Goal: Information Seeking & Learning: Learn about a topic

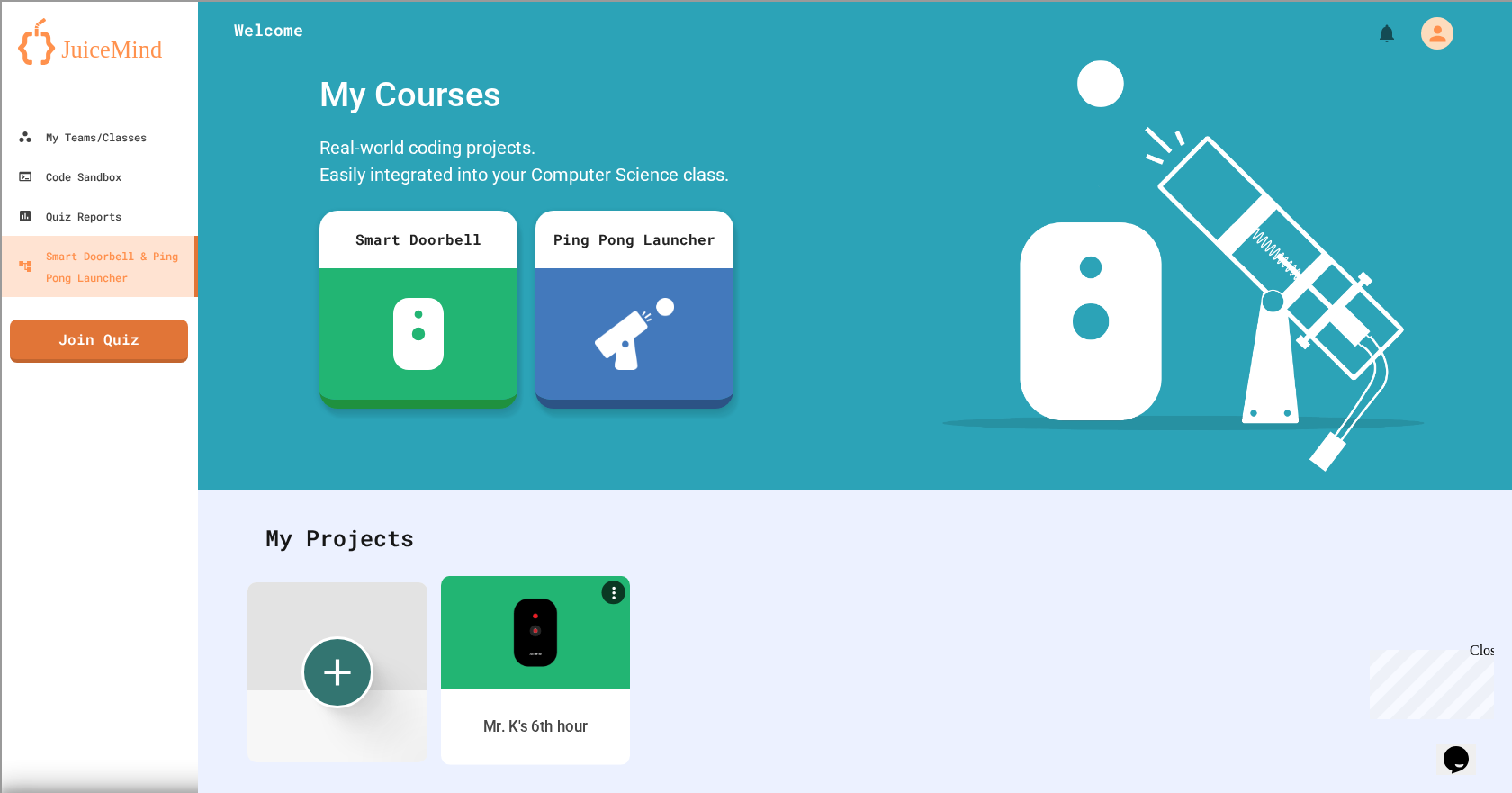
click at [529, 612] on img at bounding box center [534, 632] width 44 height 69
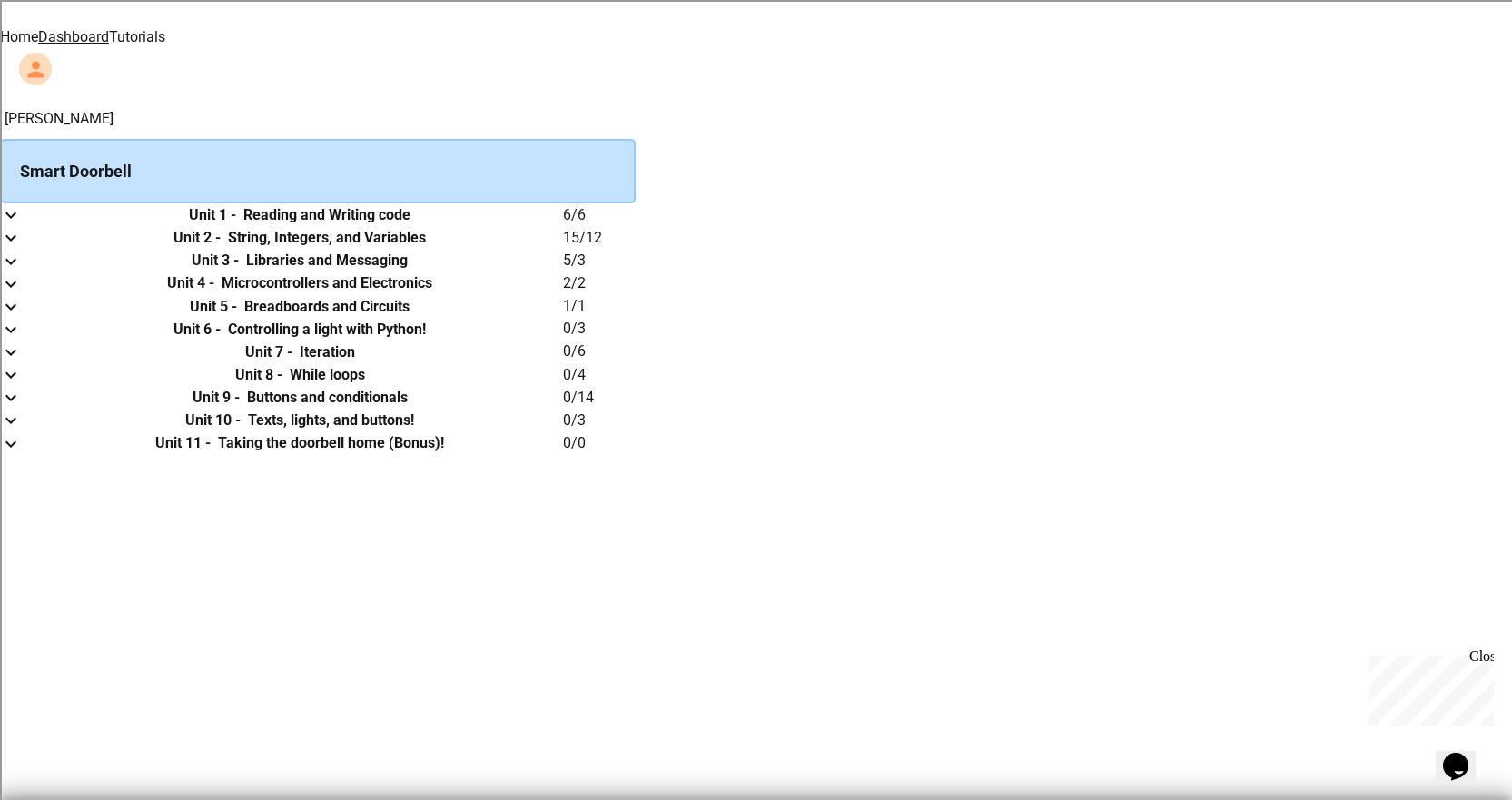
click at [165, 29] on link "Tutorials" at bounding box center [136, 37] width 56 height 17
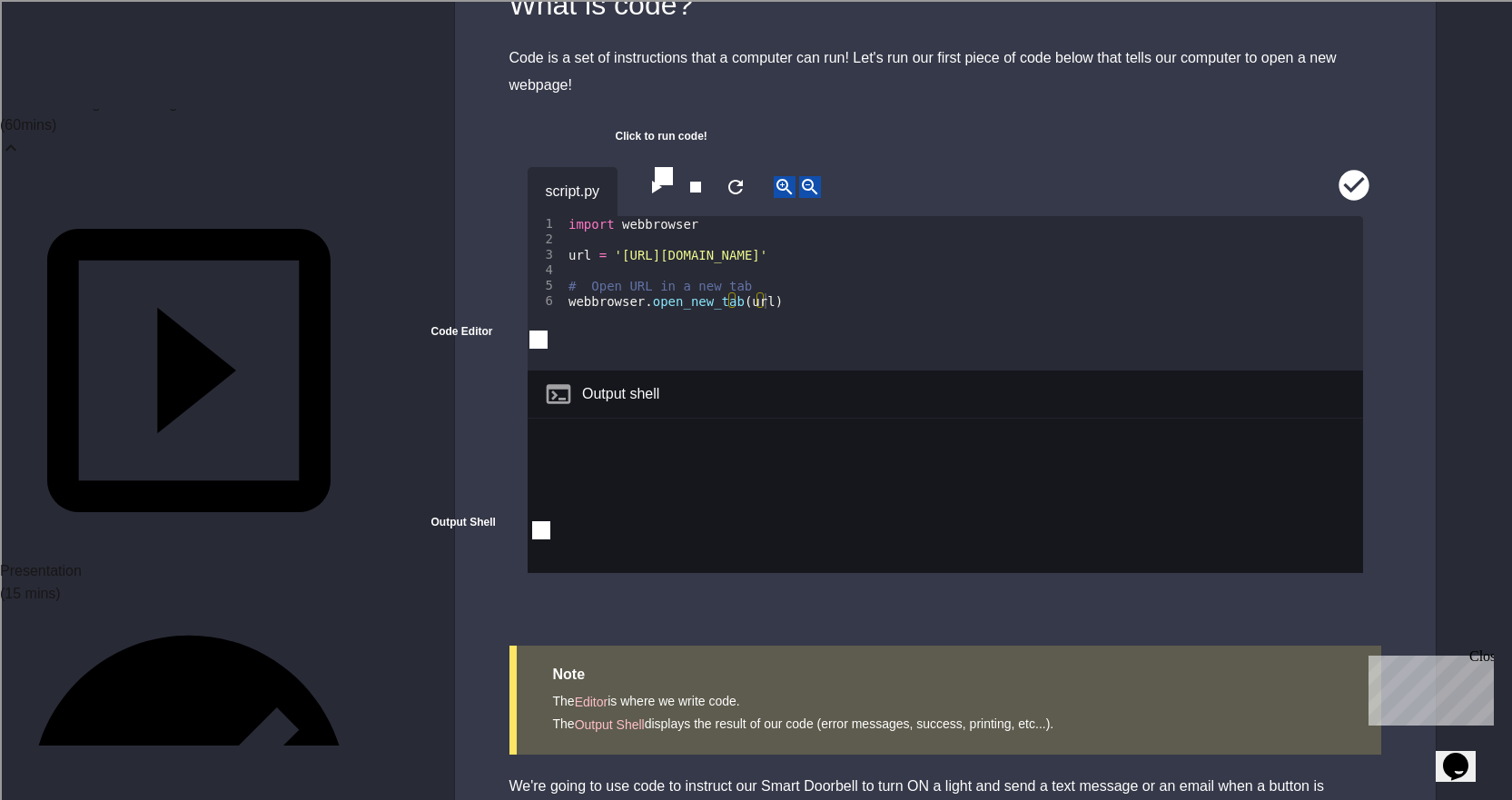
scroll to position [91, 0]
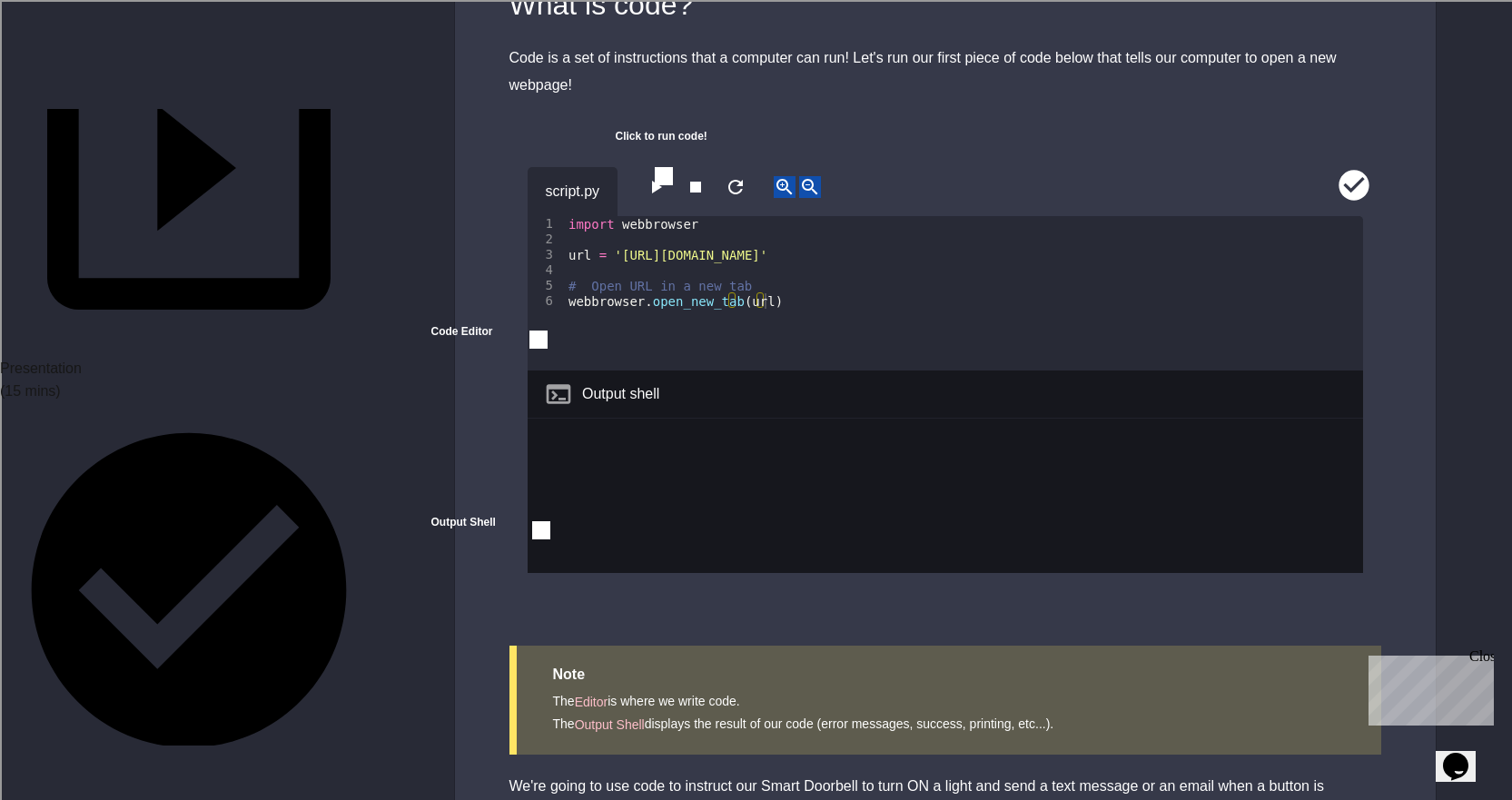
scroll to position [273, 0]
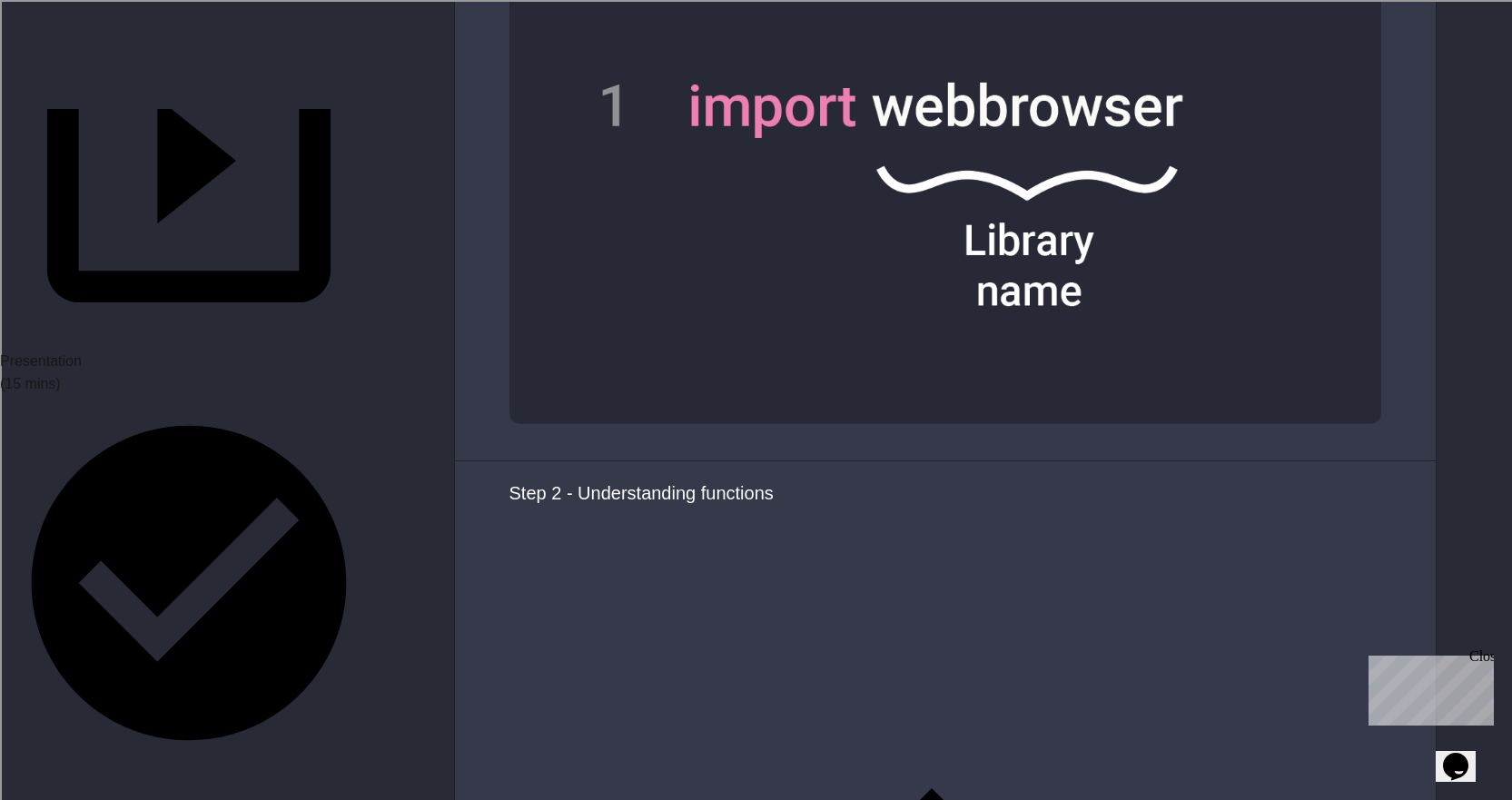
scroll to position [3452, 0]
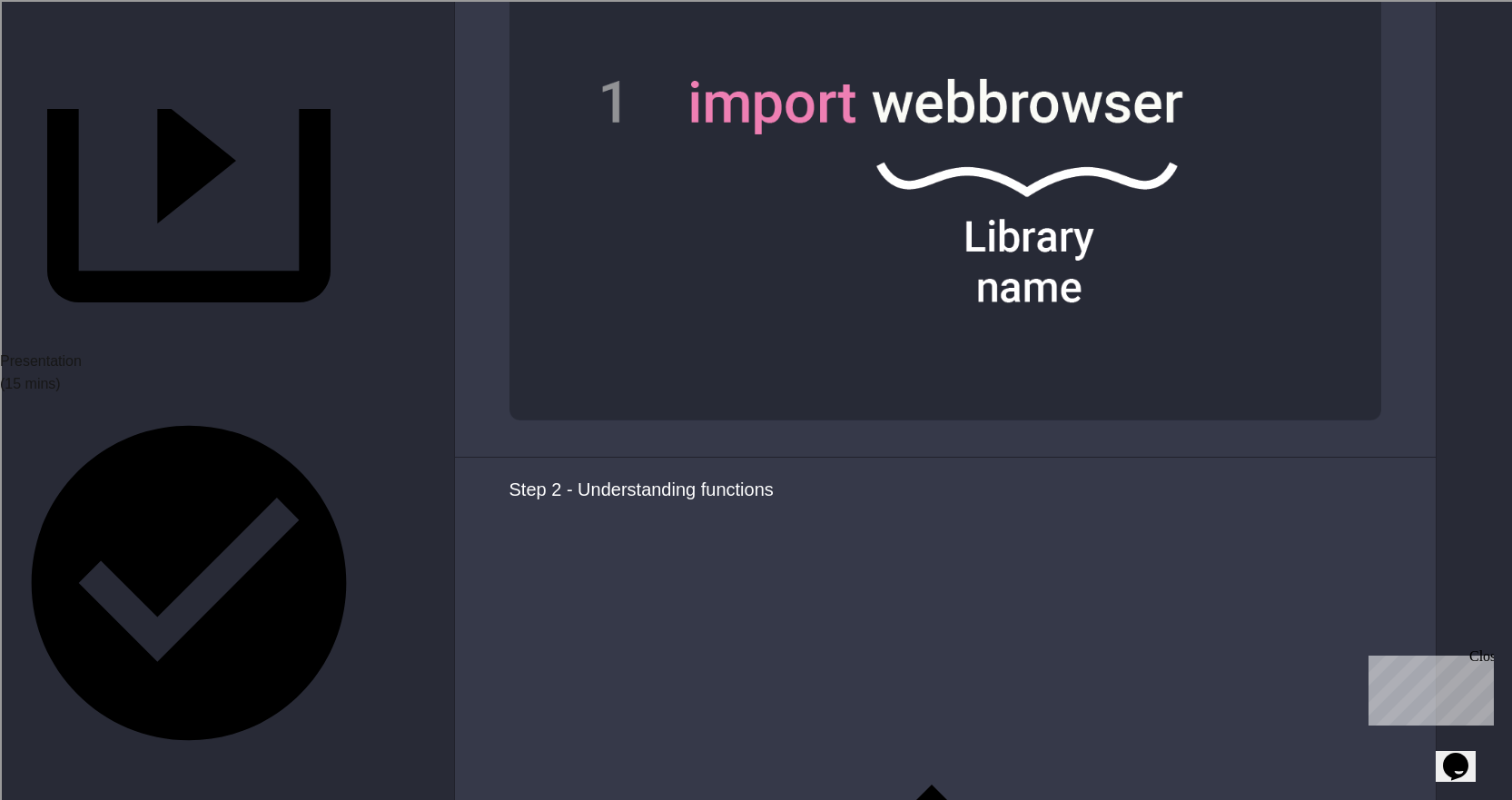
drag, startPoint x: 932, startPoint y: 528, endPoint x: 943, endPoint y: 523, distance: 12.1
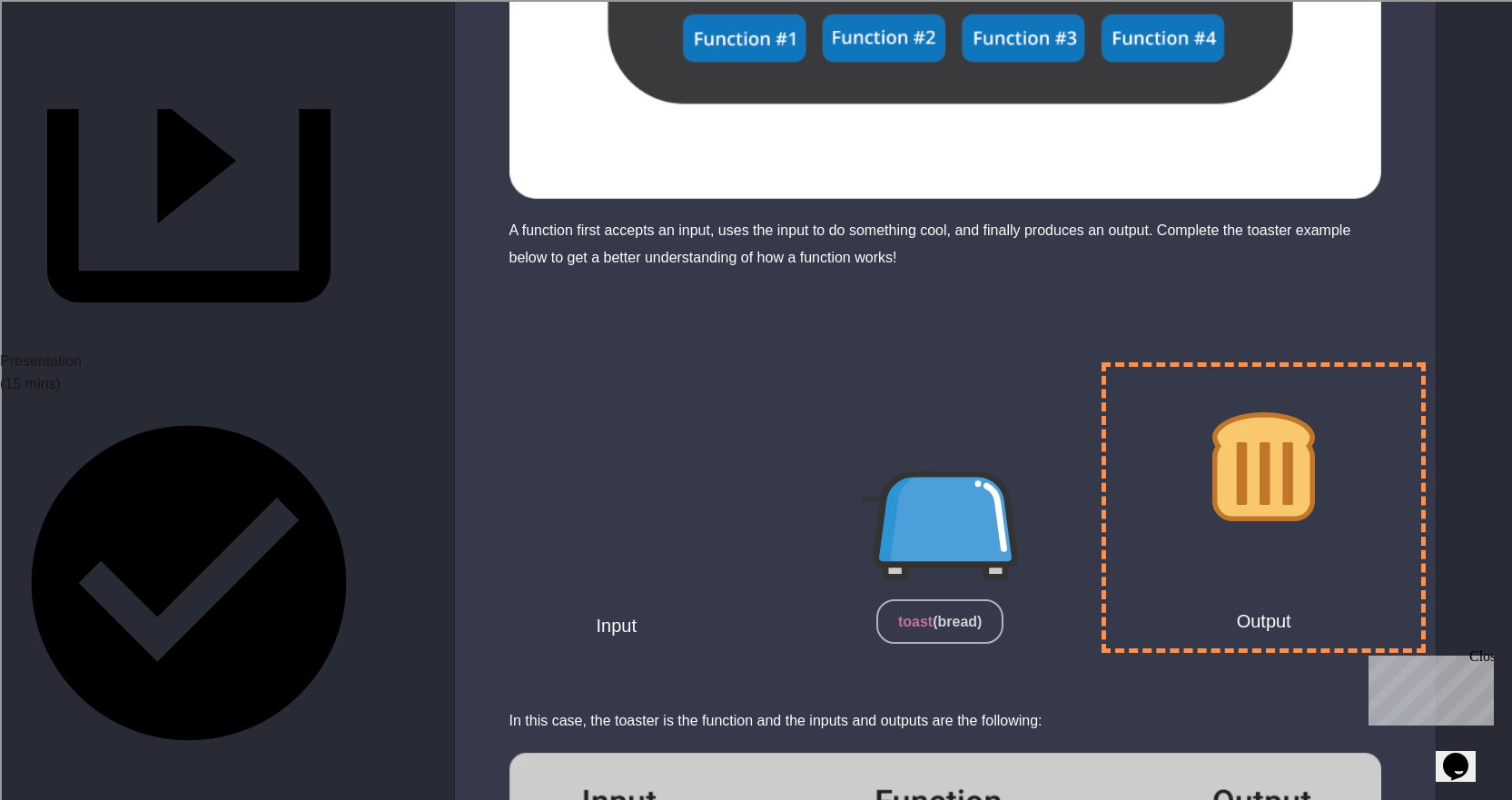
scroll to position [5177, 0]
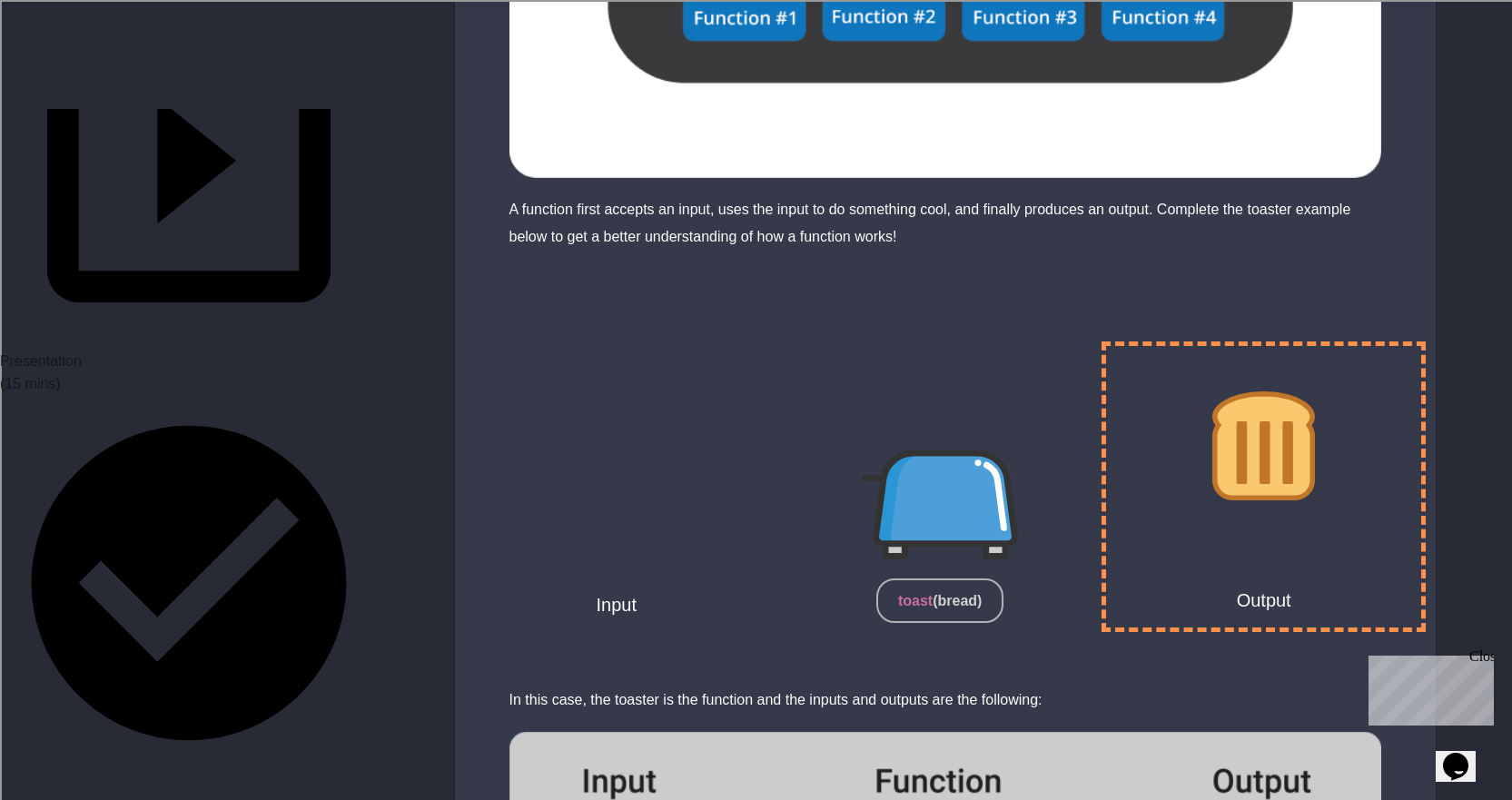
drag, startPoint x: 839, startPoint y: 469, endPoint x: 801, endPoint y: 476, distance: 38.6
drag, startPoint x: 831, startPoint y: 476, endPoint x: 801, endPoint y: 469, distance: 30.8
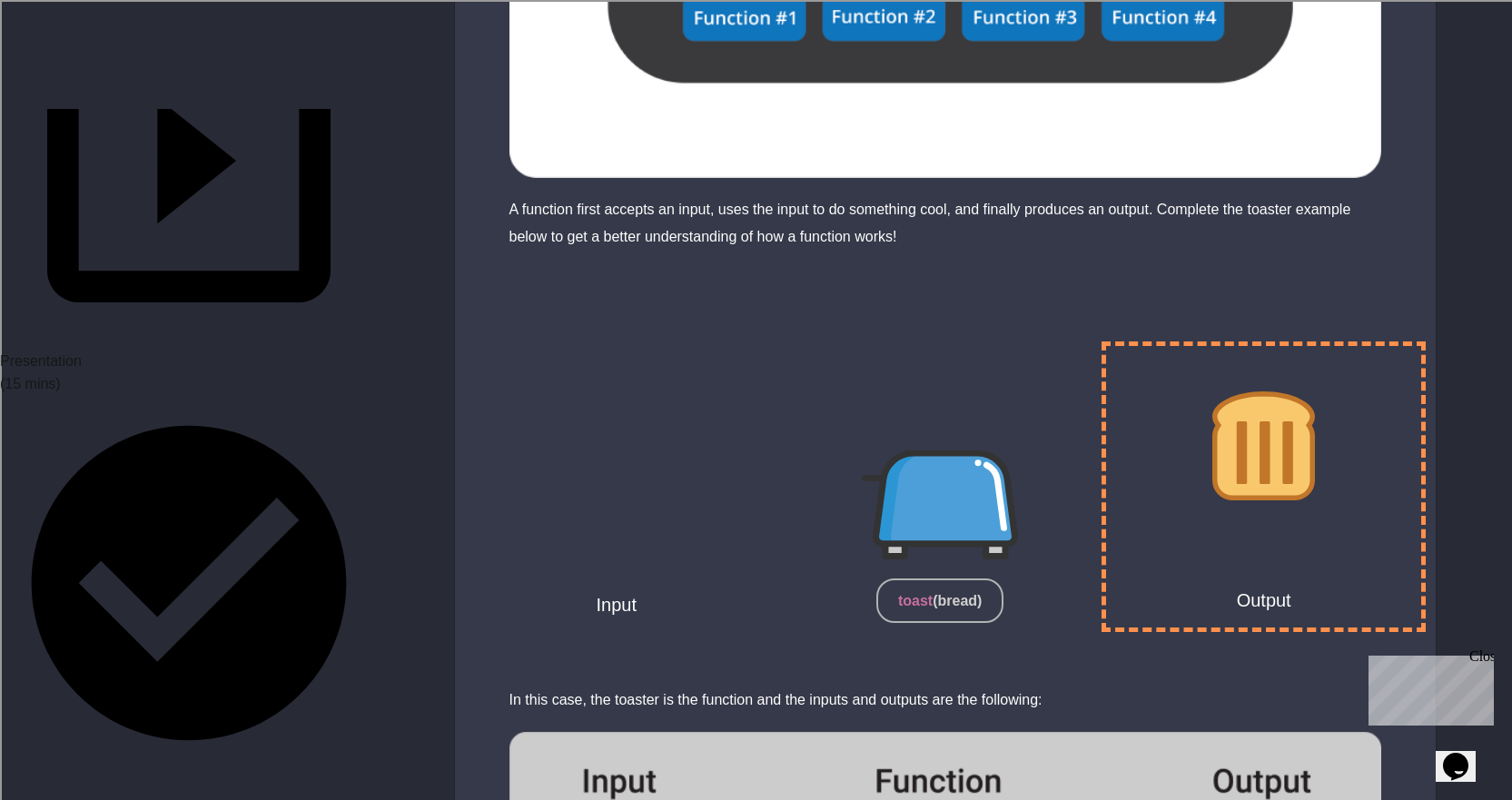
type textarea "**********"
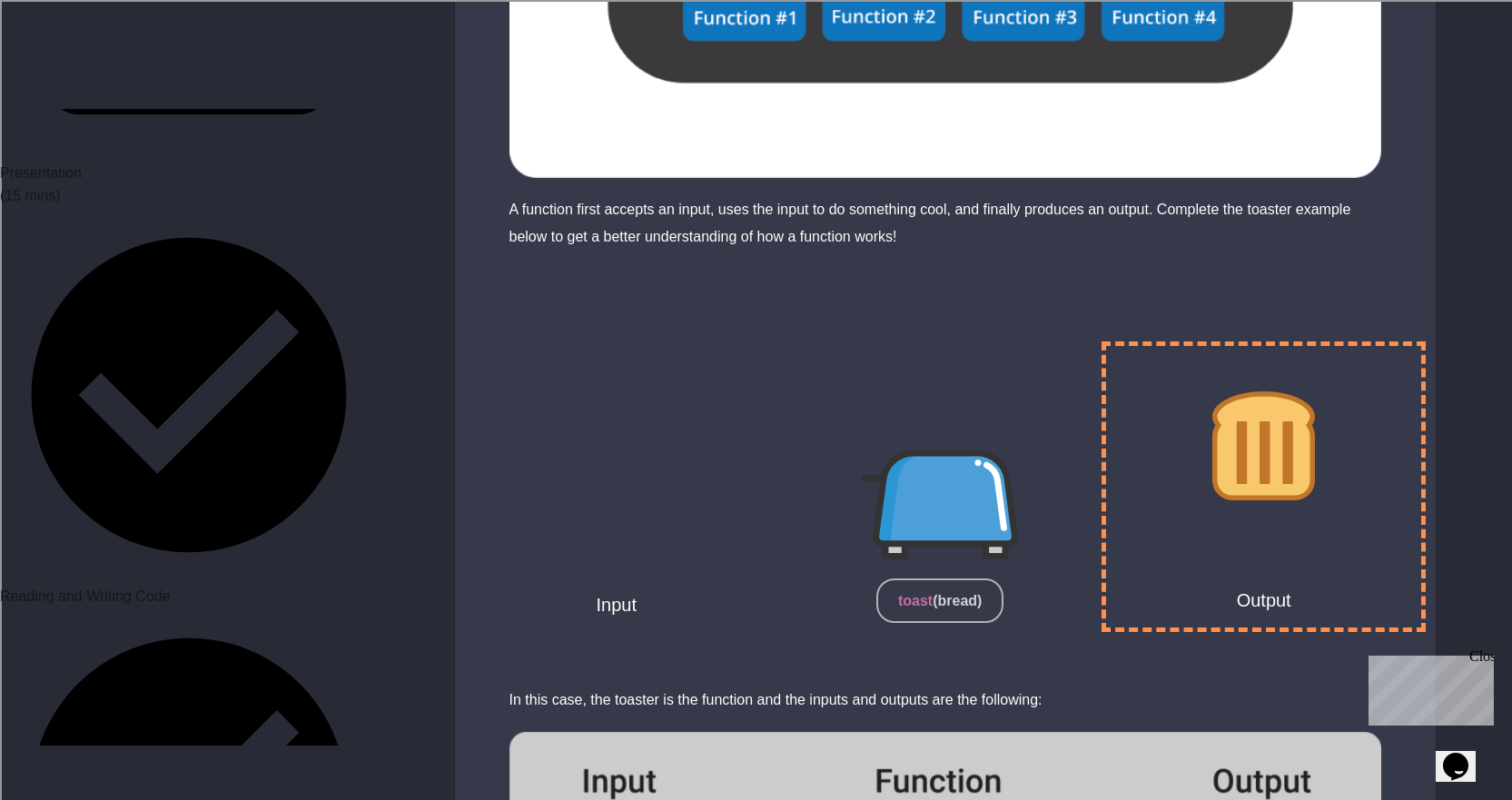
scroll to position [545, 0]
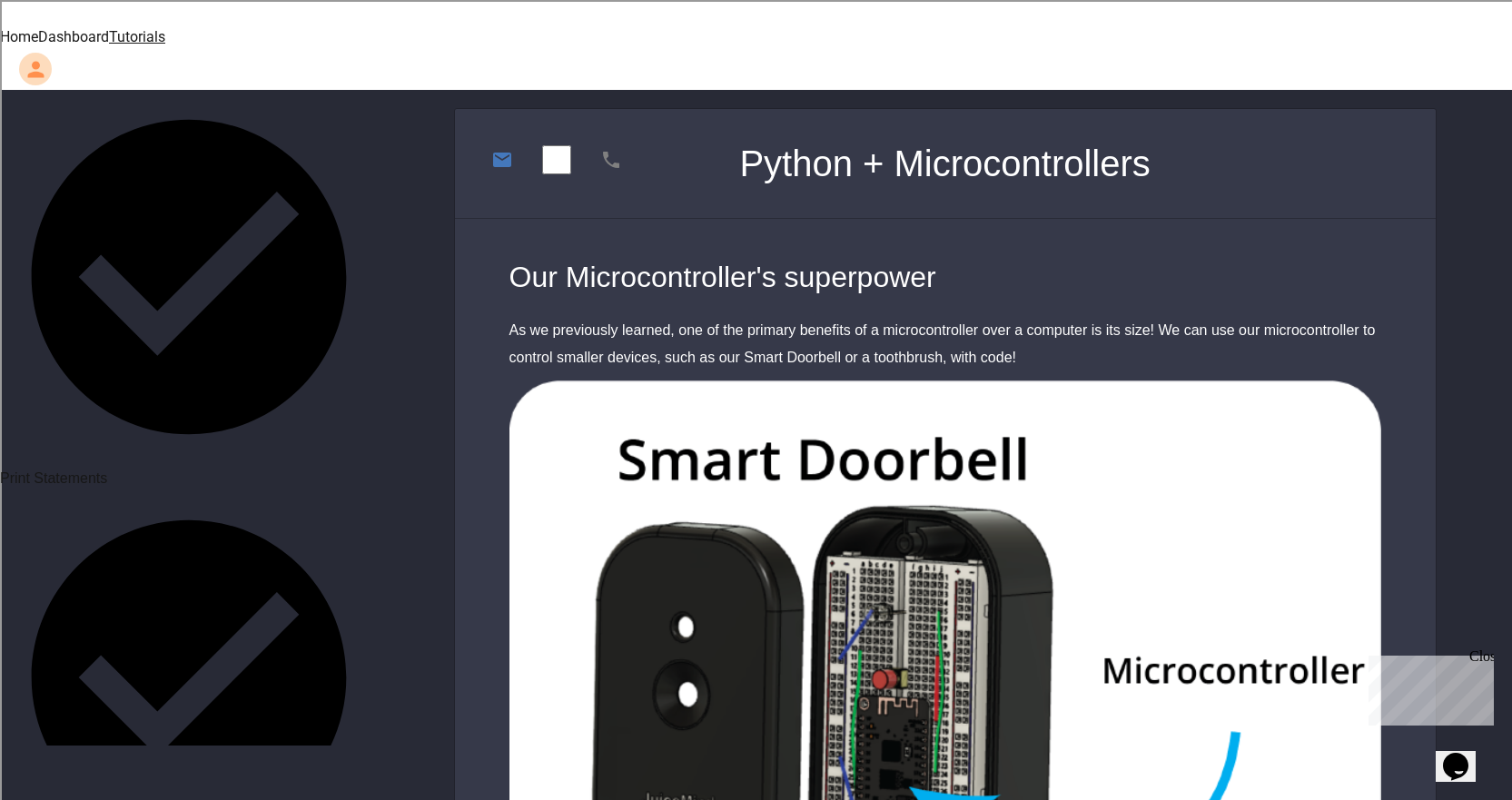
scroll to position [1000, 0]
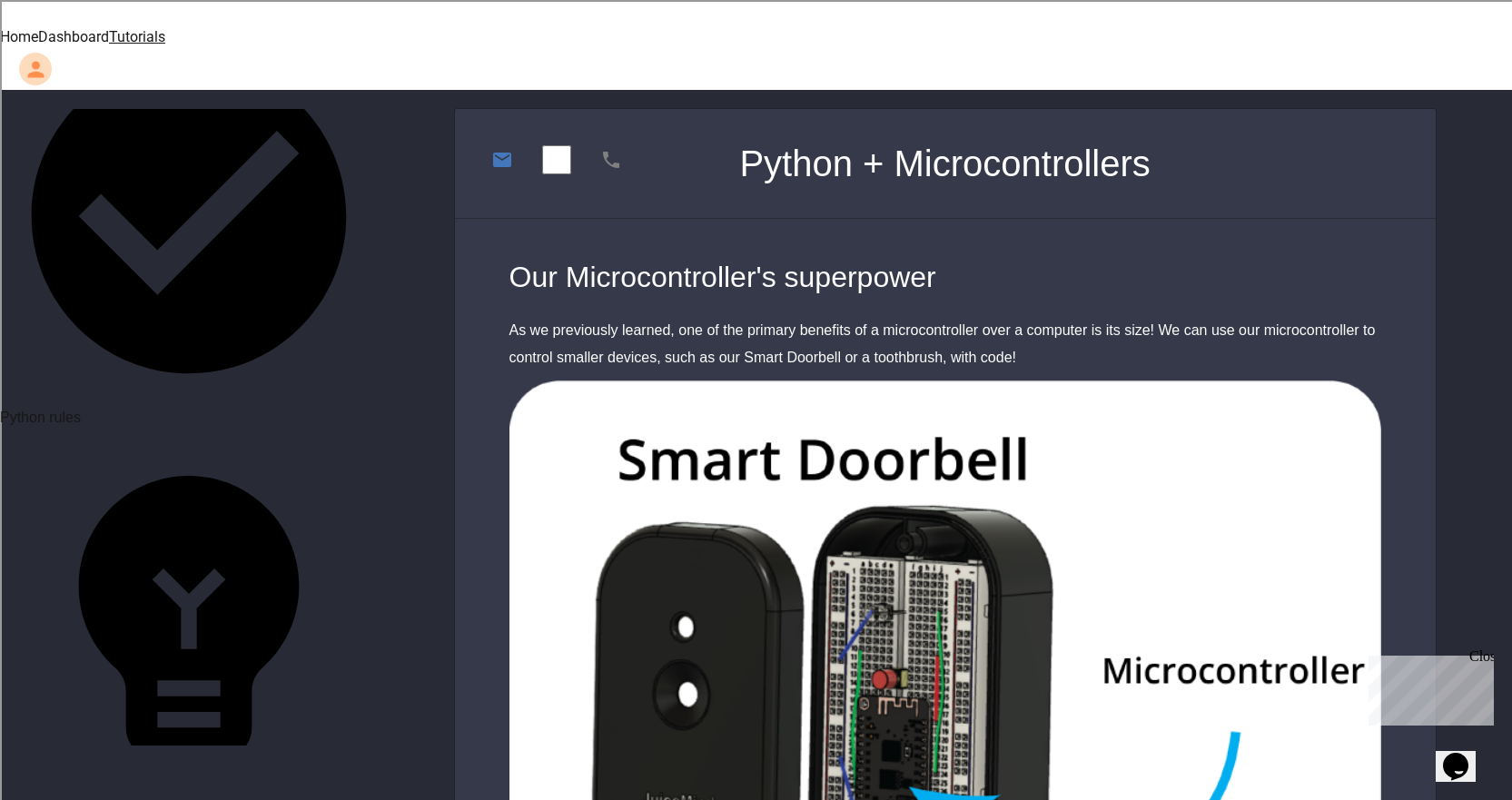
scroll to position [1453, 0]
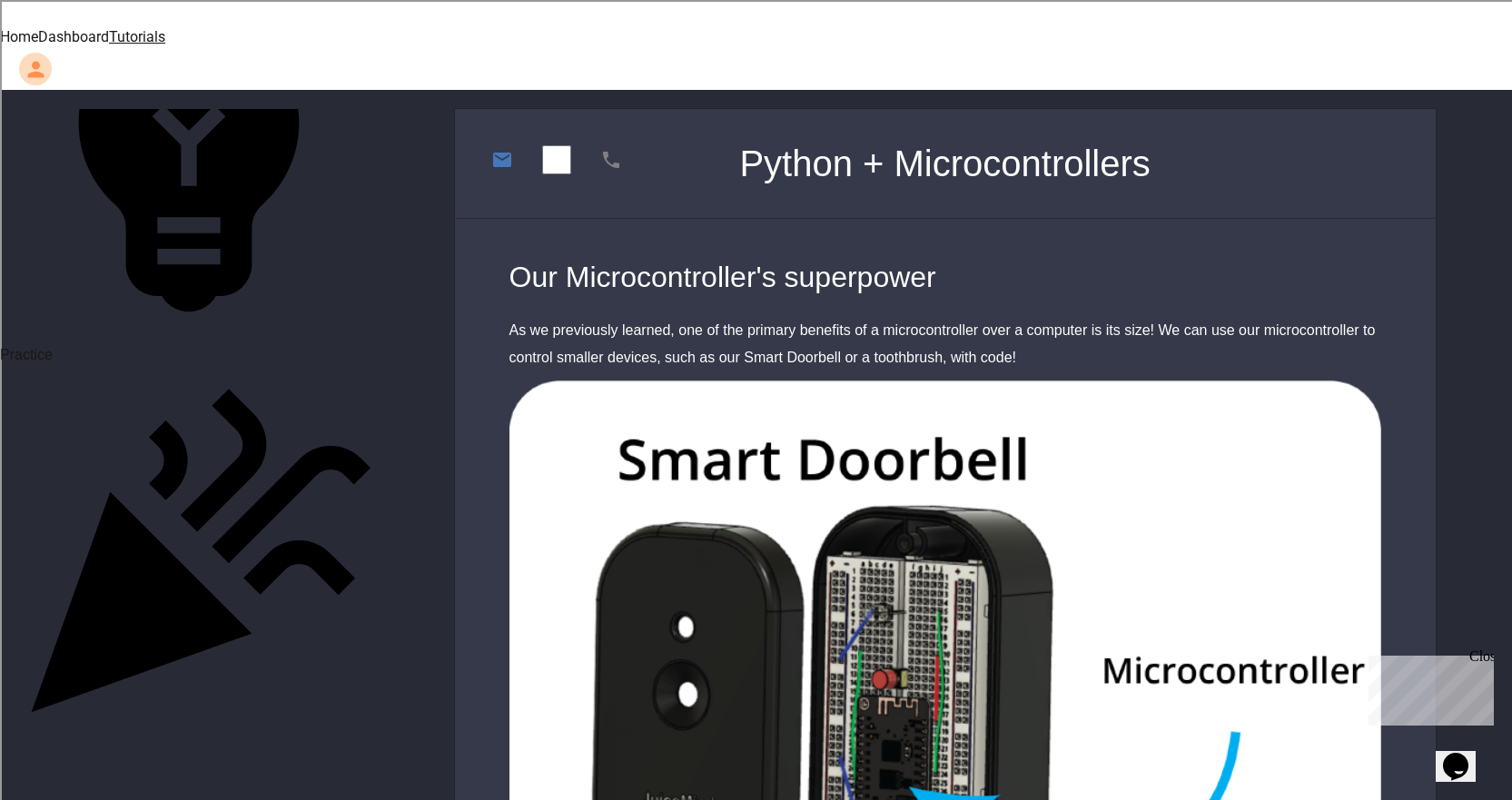
scroll to position [1907, 0]
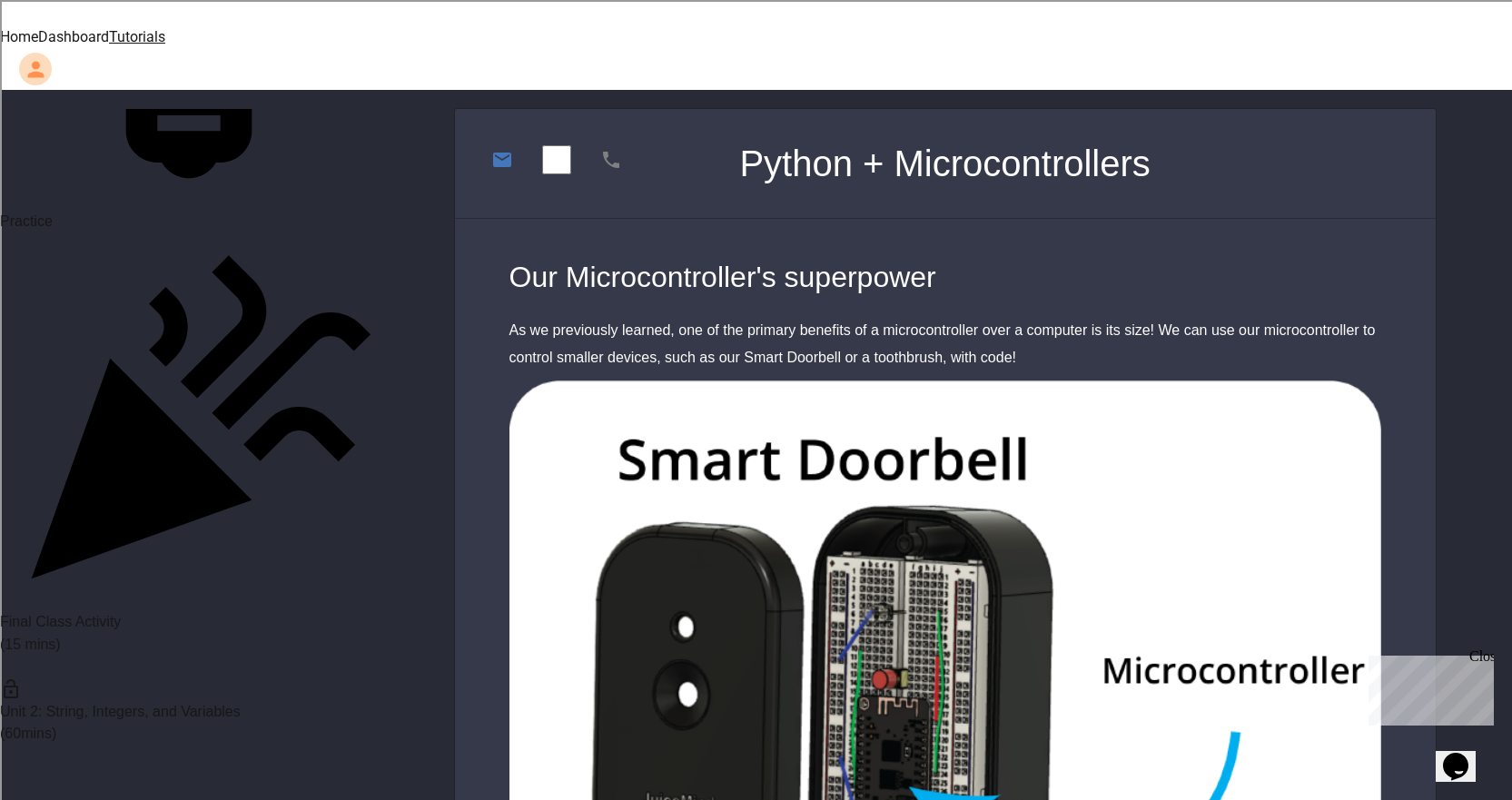
scroll to position [2183, 0]
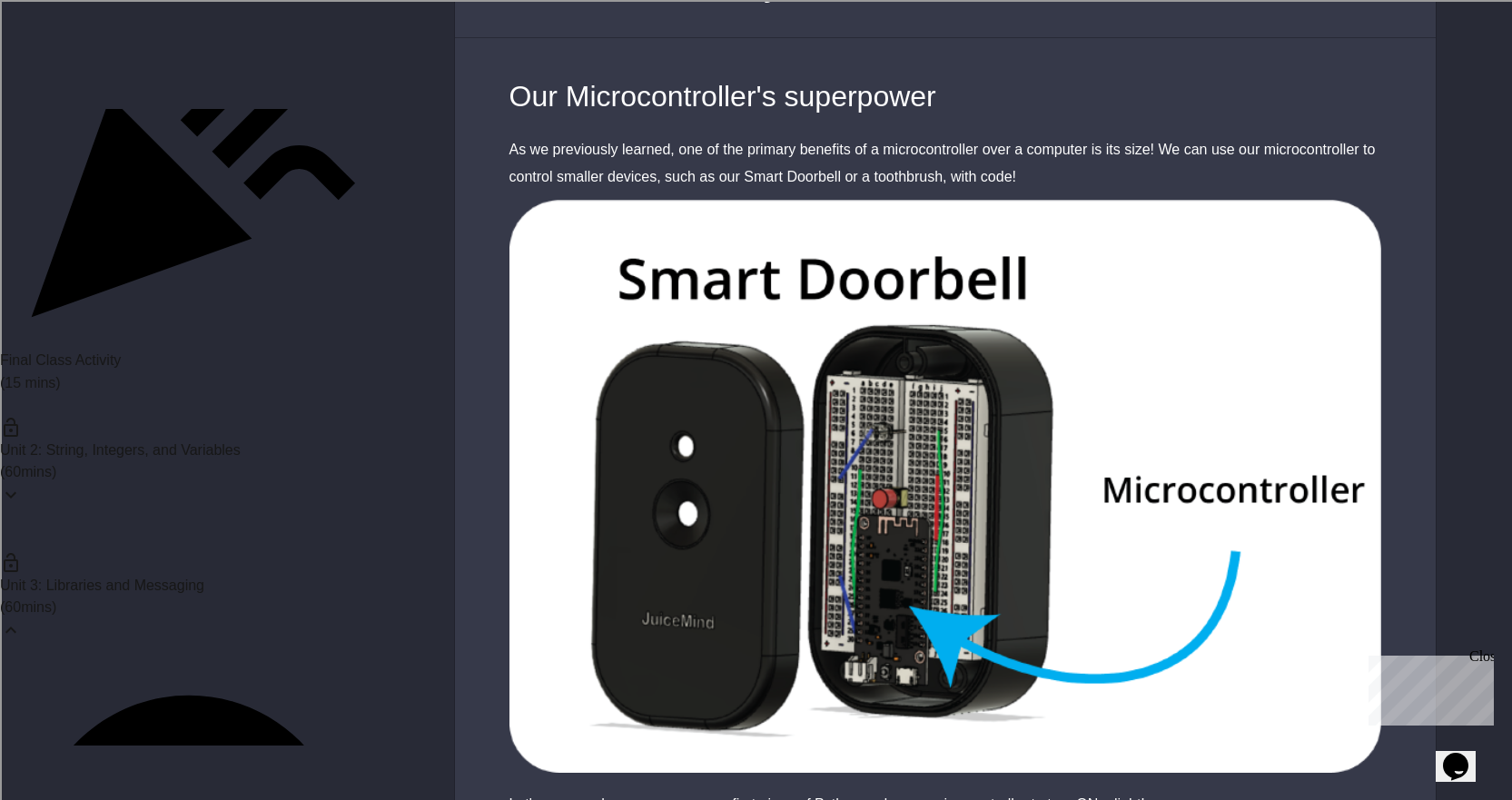
scroll to position [182, 0]
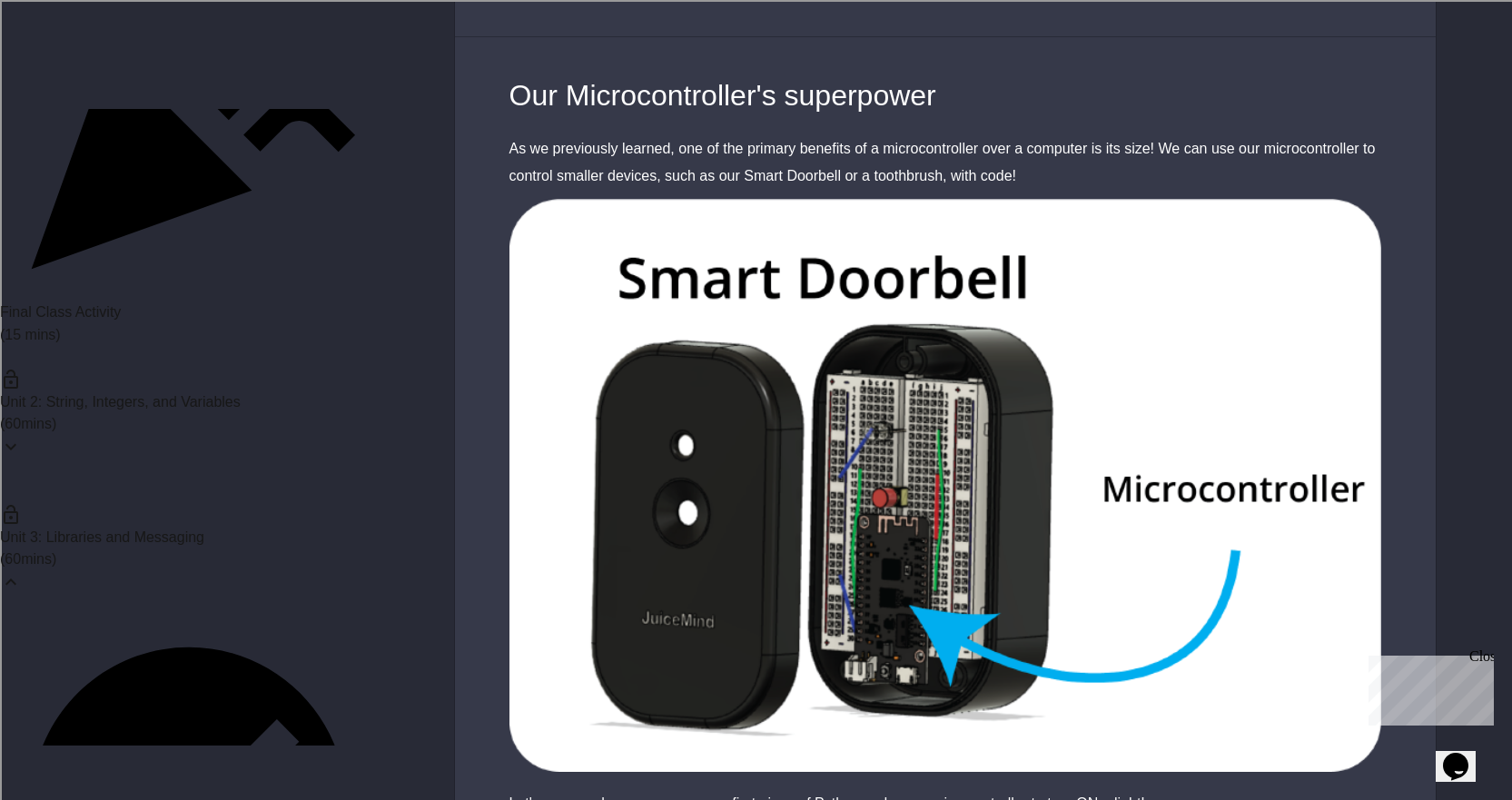
scroll to position [2390, 0]
